Goal: Find specific page/section: Find specific page/section

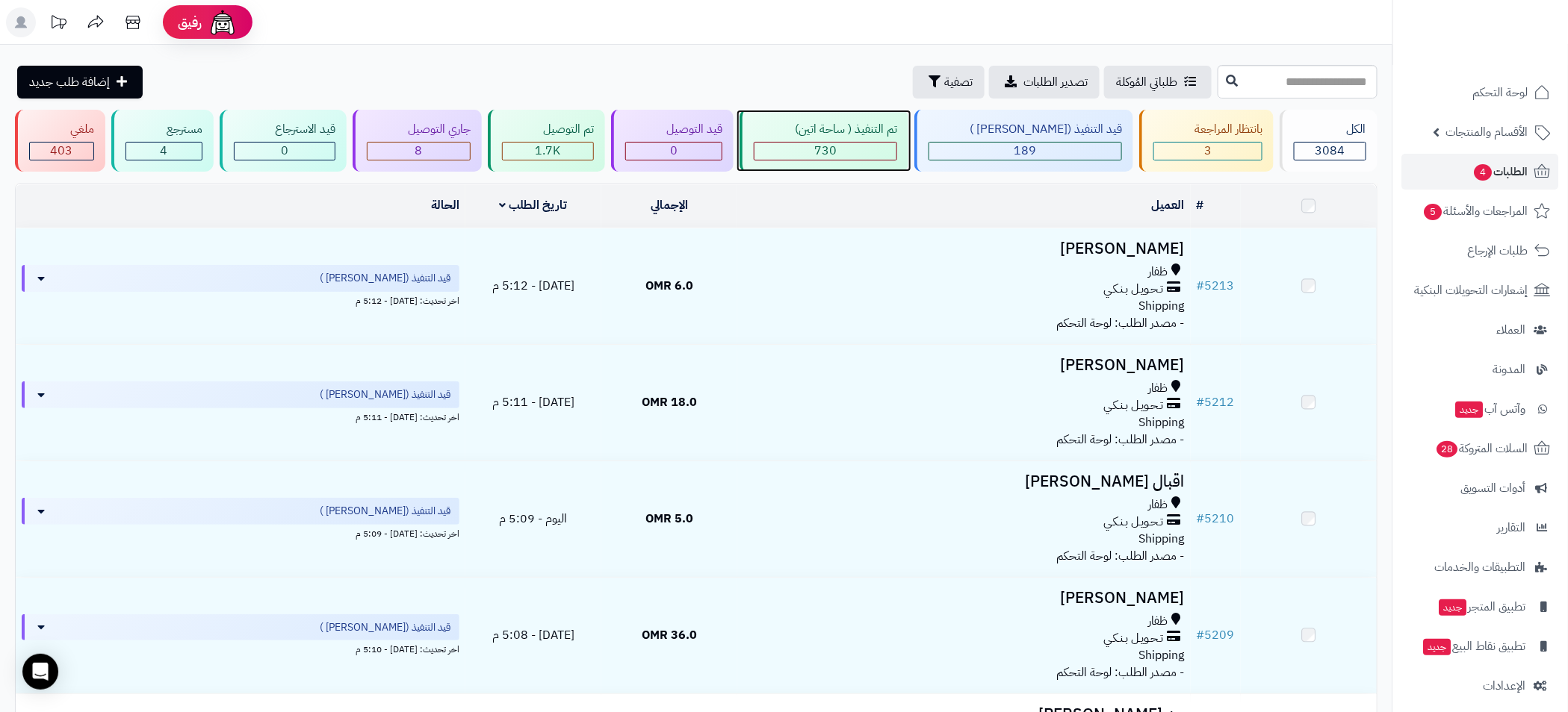
click at [861, 138] on div "تم التنفيذ ( ساحة اتين) 730" at bounding box center [824, 140] width 169 height 61
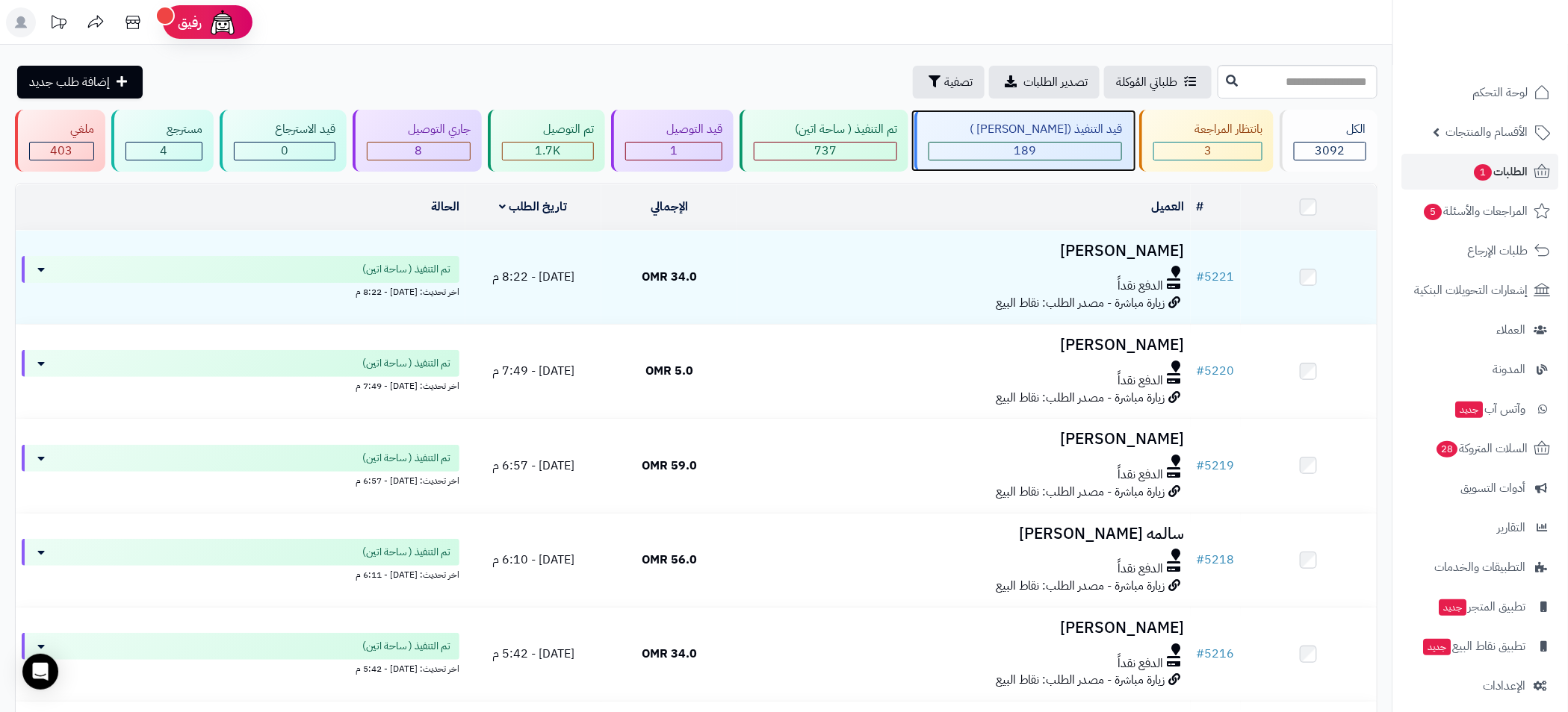
click at [1027, 139] on div "قيد التنفيذ (صن مارت ) 189" at bounding box center [1024, 140] width 219 height 61
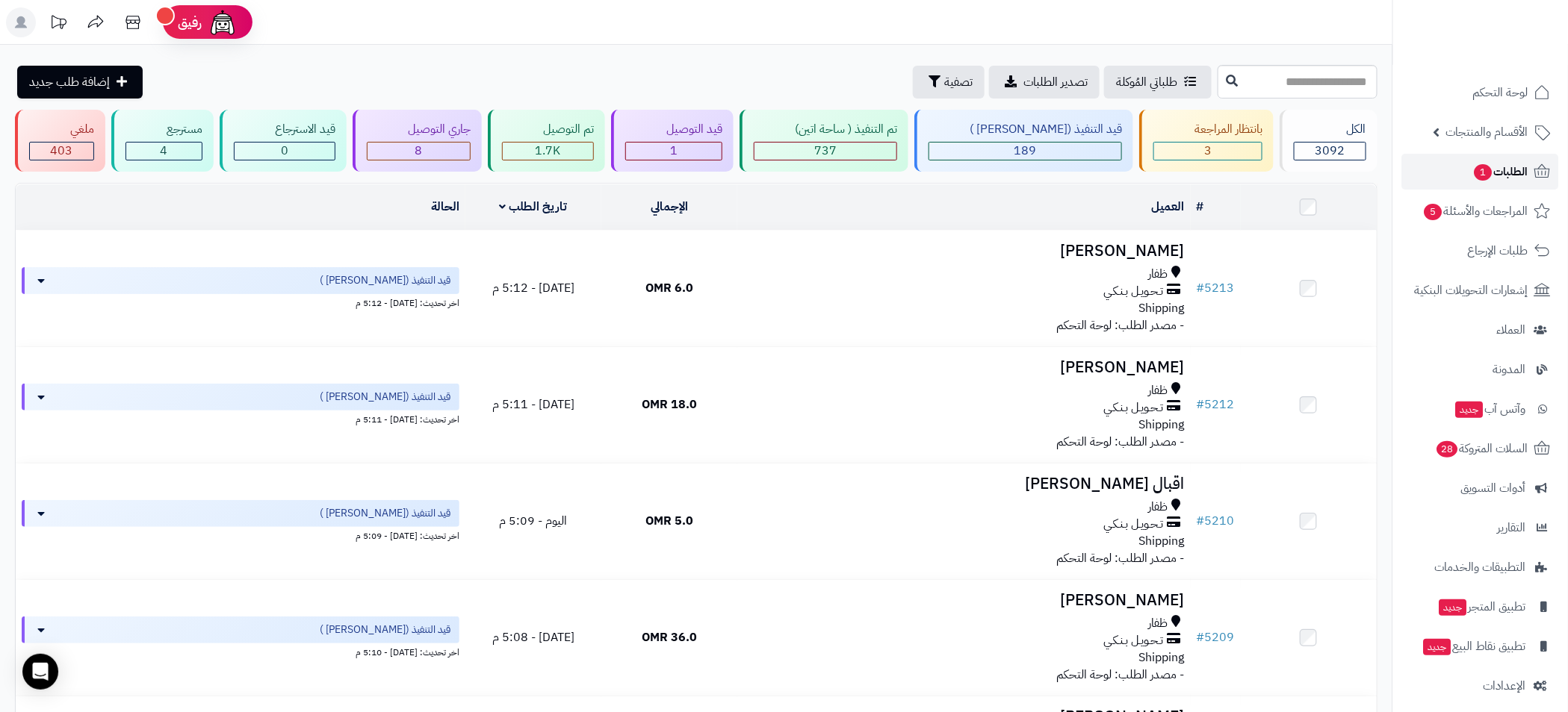
click at [1516, 177] on span "الطلبات 1" at bounding box center [1500, 172] width 55 height 21
